Goal: Information Seeking & Learning: Check status

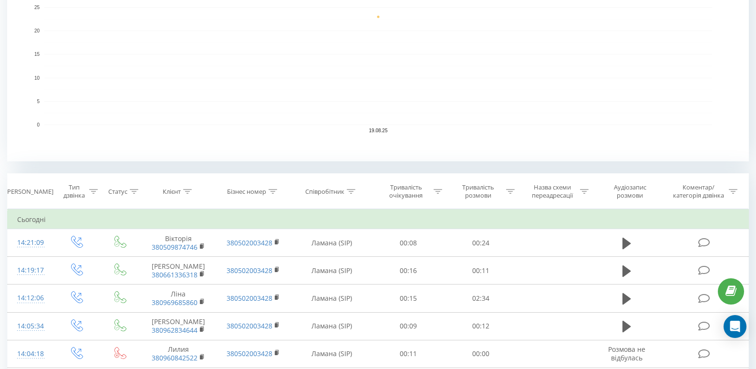
scroll to position [48, 0]
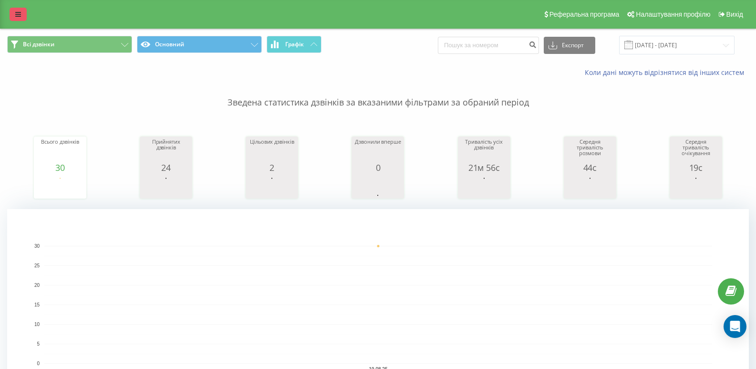
click at [16, 9] on link at bounding box center [18, 14] width 17 height 13
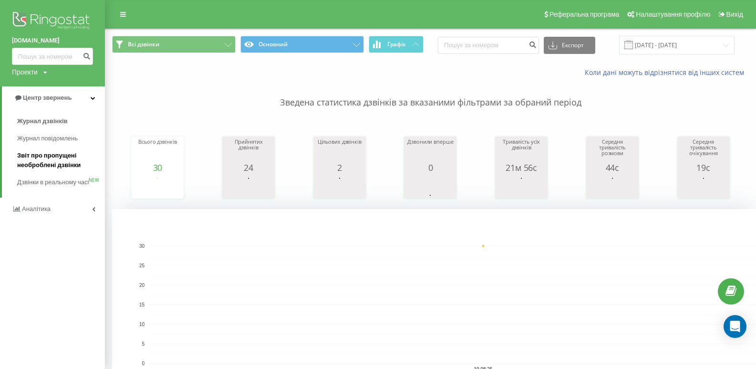
click at [37, 158] on span "Звіт про пропущені необроблені дзвінки" at bounding box center [58, 160] width 83 height 19
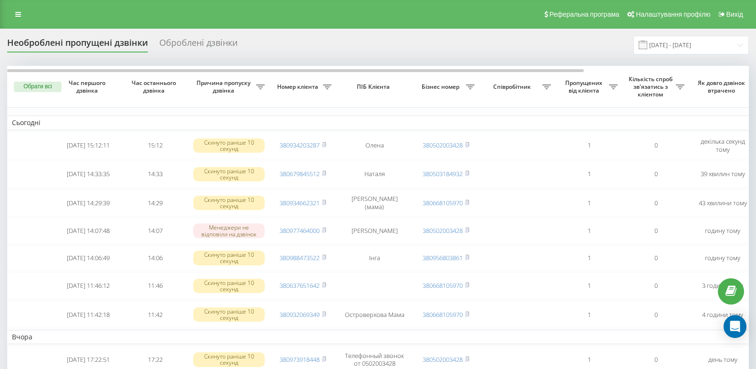
click at [265, 85] on icon at bounding box center [260, 86] width 9 height 5
click at [447, 147] on input "text" at bounding box center [471, 145] width 108 height 17
type input "380670096600"
click at [500, 164] on span "OK" at bounding box center [503, 163] width 27 height 15
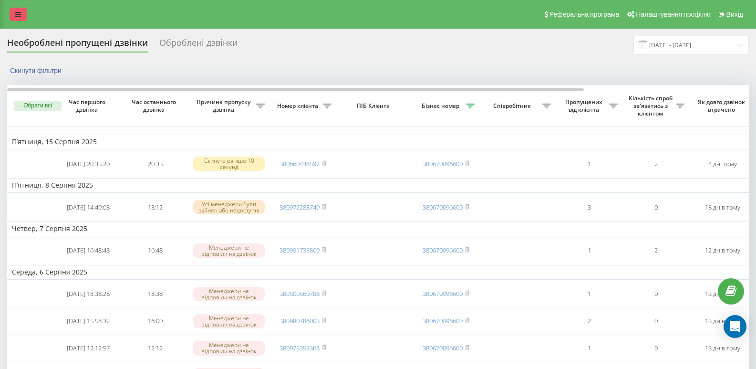
click at [19, 13] on icon at bounding box center [18, 14] width 6 height 7
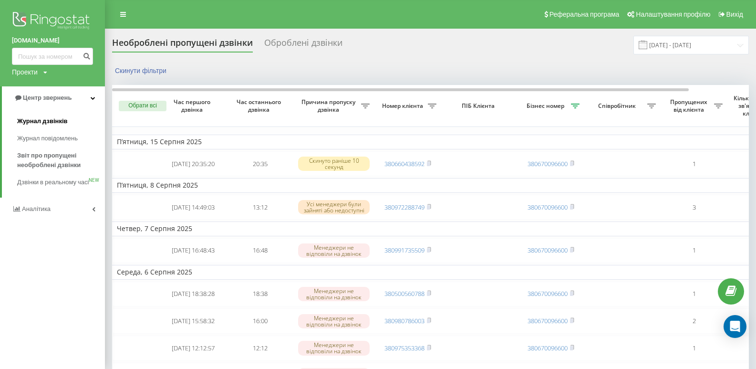
click at [42, 119] on span "Журнал дзвінків" at bounding box center [42, 121] width 51 height 10
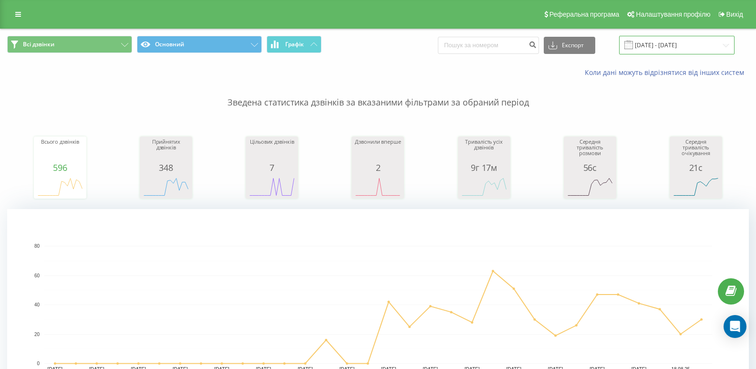
click at [714, 42] on input "[DATE] - [DATE]" at bounding box center [676, 45] width 115 height 19
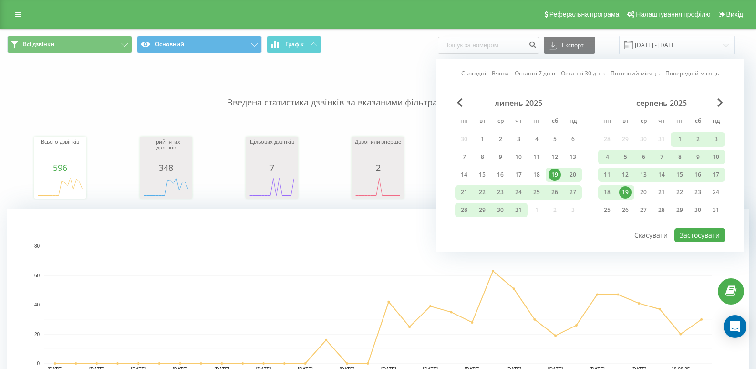
click at [627, 191] on div "19" at bounding box center [625, 192] width 12 height 12
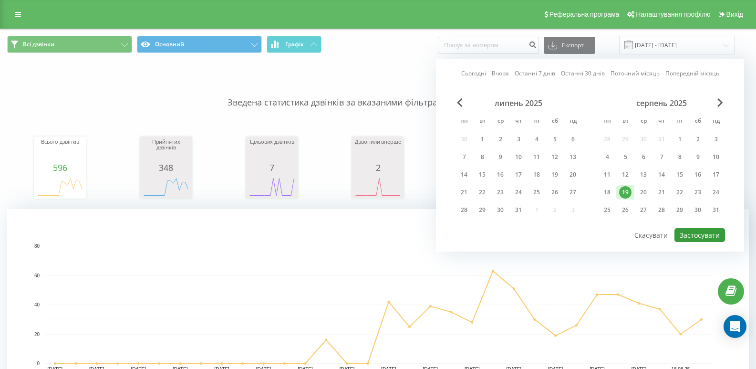
click at [700, 233] on button "Застосувати" at bounding box center [700, 235] width 51 height 14
type input "[DATE] - [DATE]"
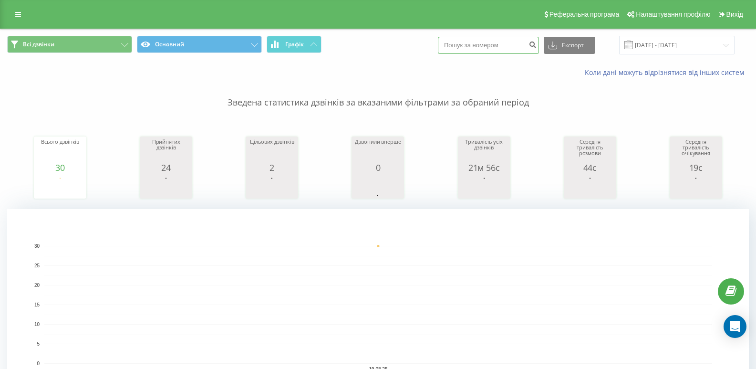
click at [502, 45] on input at bounding box center [488, 45] width 101 height 17
paste input "+380979282988"
type input "+380979282988"
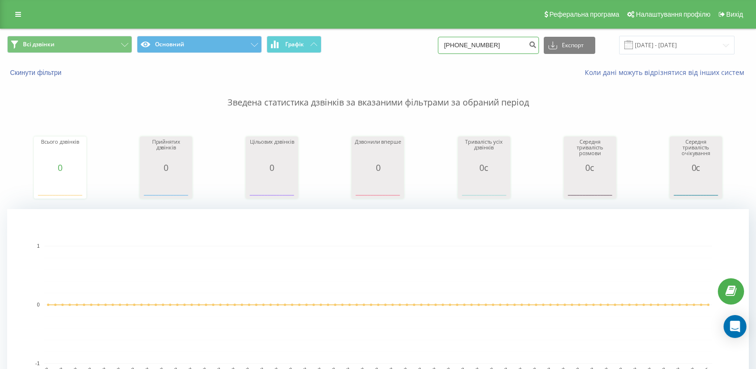
click at [509, 42] on input "+380979282988" at bounding box center [488, 45] width 101 height 17
click at [725, 43] on input "19.05.2025 - 19.08.2025" at bounding box center [676, 45] width 115 height 19
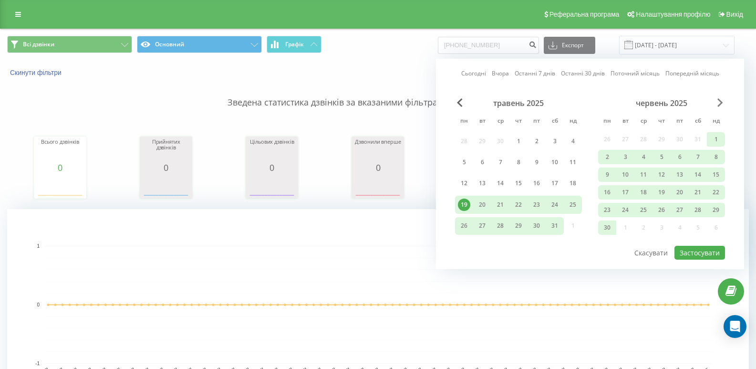
click at [719, 105] on span "Next Month" at bounding box center [721, 102] width 6 height 9
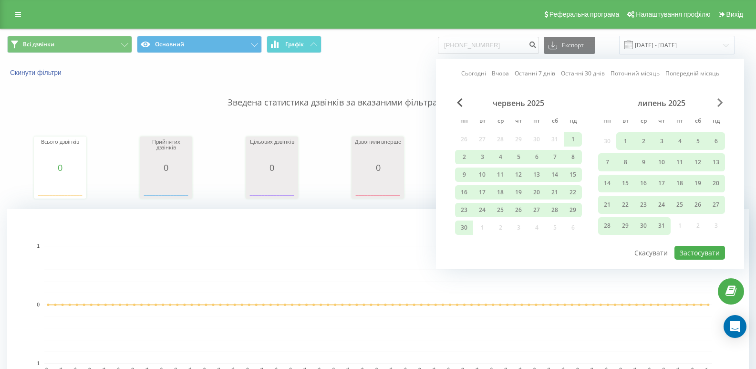
click at [719, 105] on span "Next Month" at bounding box center [721, 102] width 6 height 9
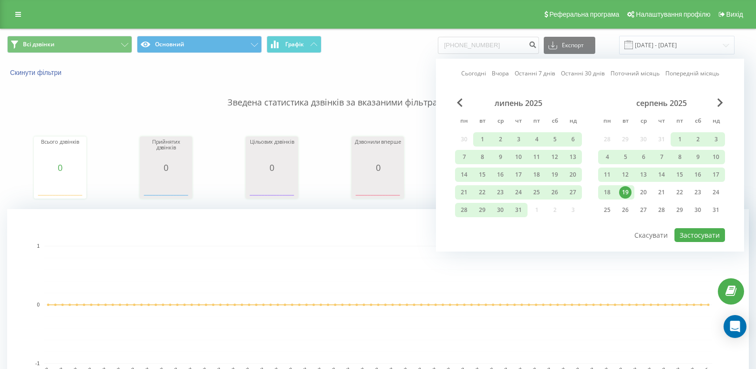
click at [629, 189] on div "19" at bounding box center [625, 192] width 12 height 12
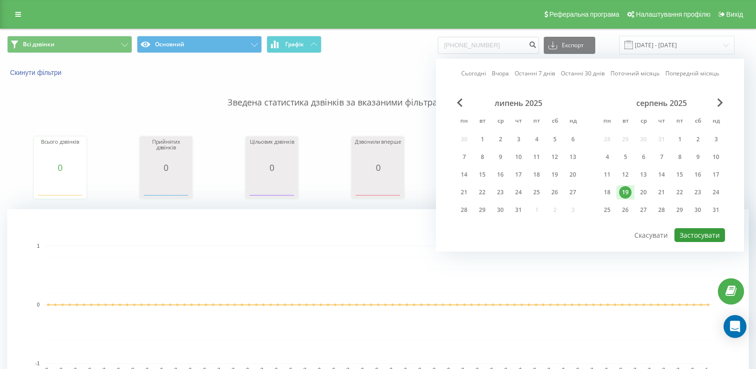
click at [690, 234] on button "Застосувати" at bounding box center [700, 235] width 51 height 14
type input "19.08.2025 - 19.08.2025"
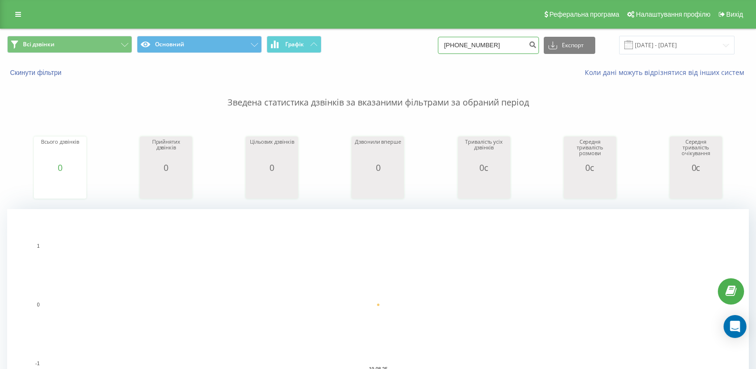
drag, startPoint x: 512, startPoint y: 44, endPoint x: 447, endPoint y: 43, distance: 64.9
click at [447, 43] on div "Всі дзвінки Основний Графік +380979282988 Експорт .csv .xls .xlsx 19.08.2025 - …" at bounding box center [378, 45] width 742 height 19
click at [466, 47] on input at bounding box center [488, 45] width 101 height 17
paste input "380934203287"
type input "380934203287"
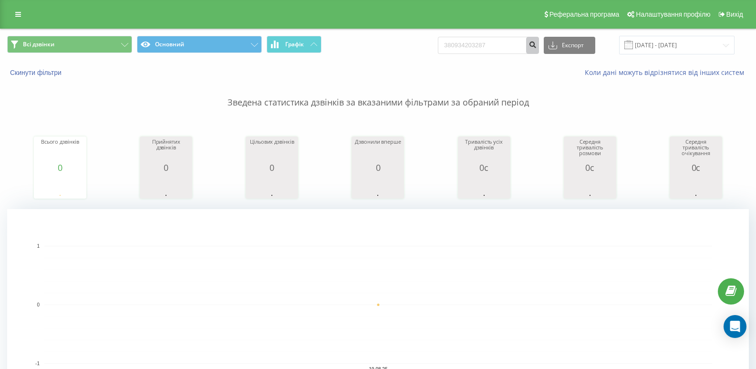
click at [537, 45] on icon "submit" at bounding box center [533, 44] width 8 height 6
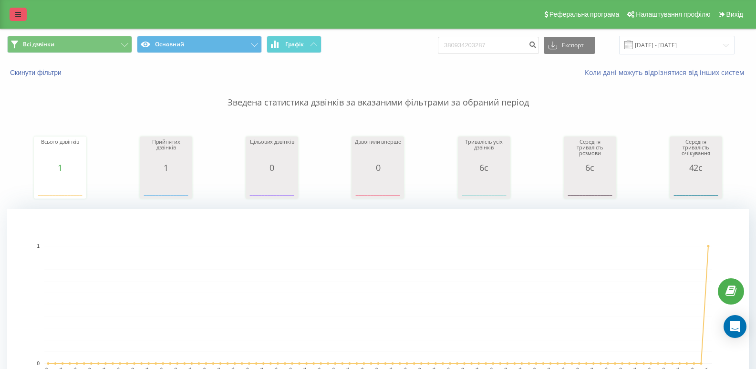
click at [19, 13] on icon at bounding box center [18, 14] width 6 height 7
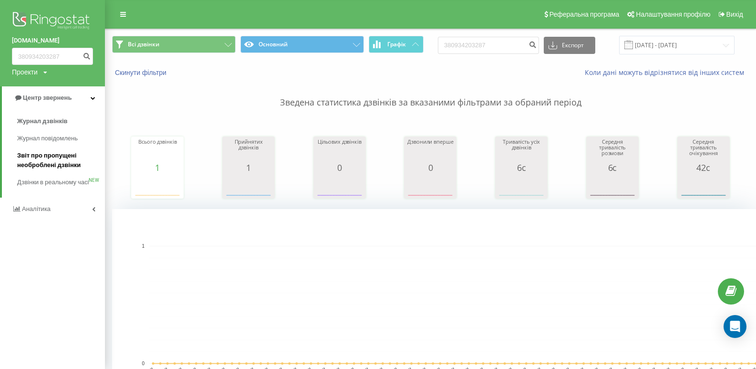
click at [37, 155] on span "Звіт про пропущені необроблені дзвінки" at bounding box center [58, 160] width 83 height 19
